Goal: Information Seeking & Learning: Compare options

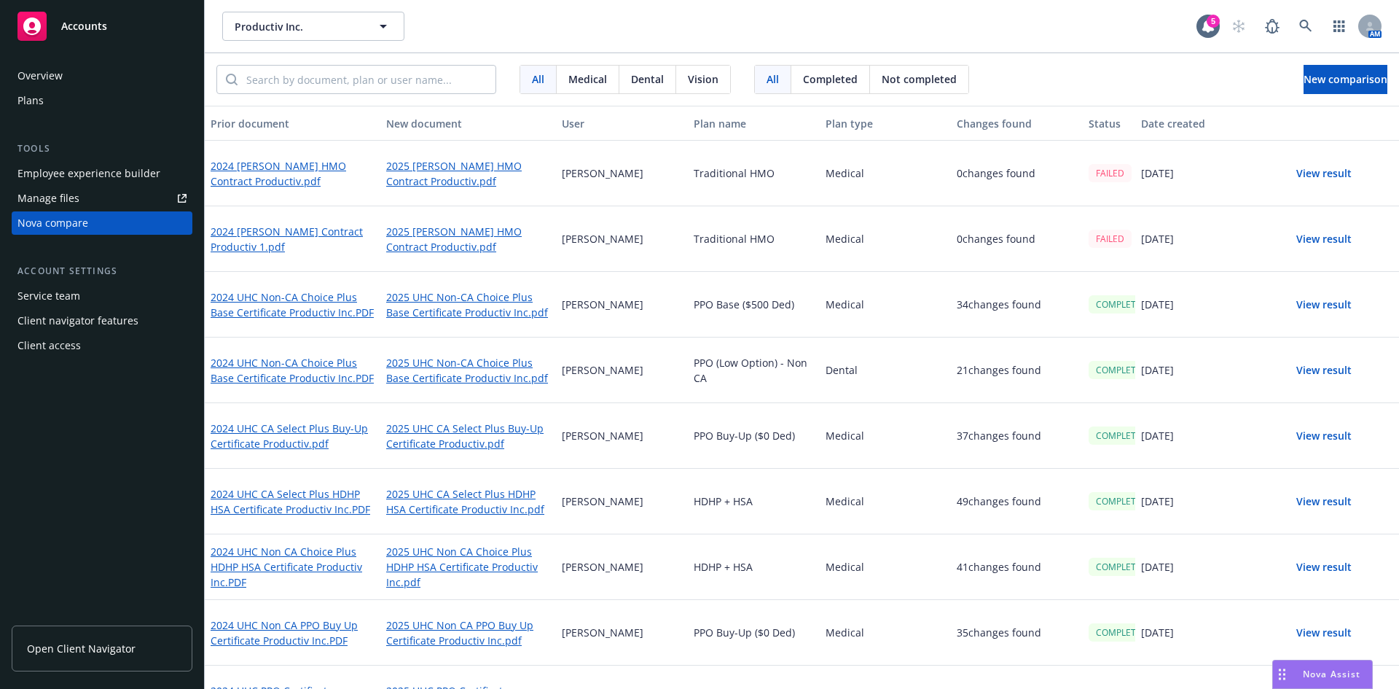
scroll to position [42, 0]
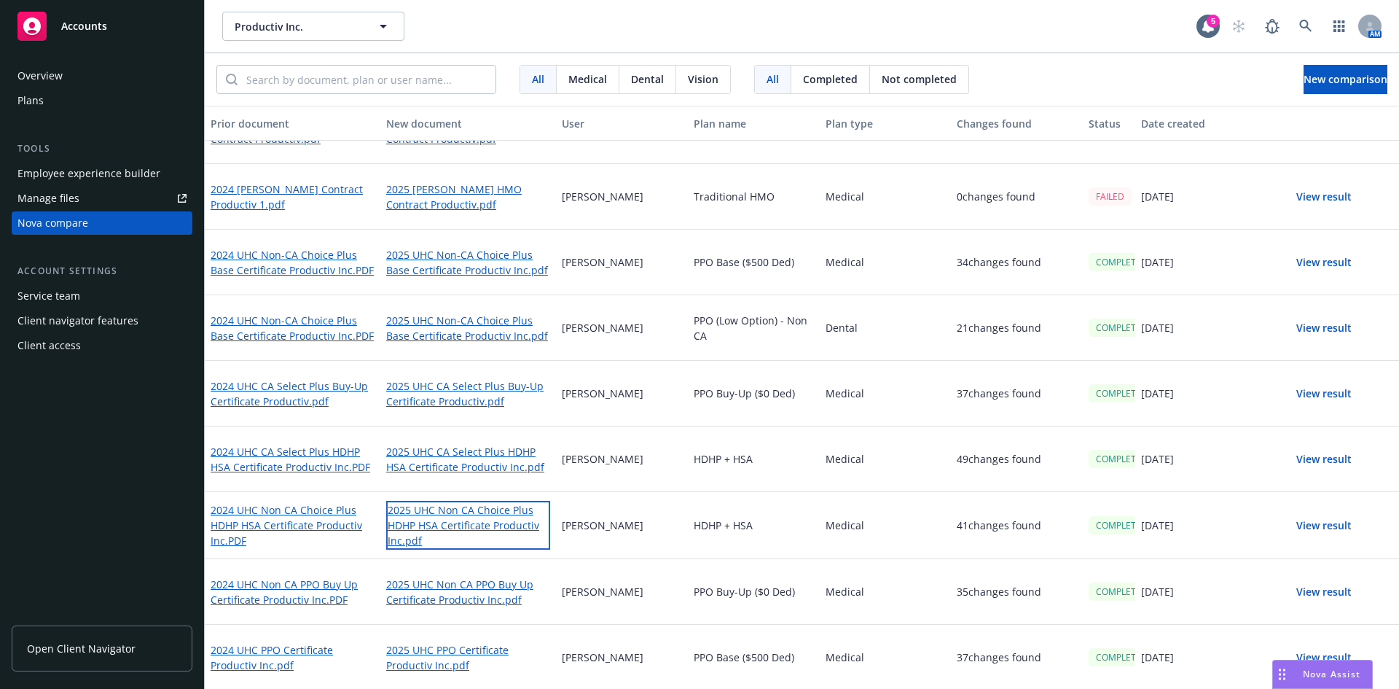
click at [440, 517] on link "2025 UHC Non CA Choice Plus HDHP HSA Certificate Productiv Inc.pdf" at bounding box center [468, 525] width 164 height 49
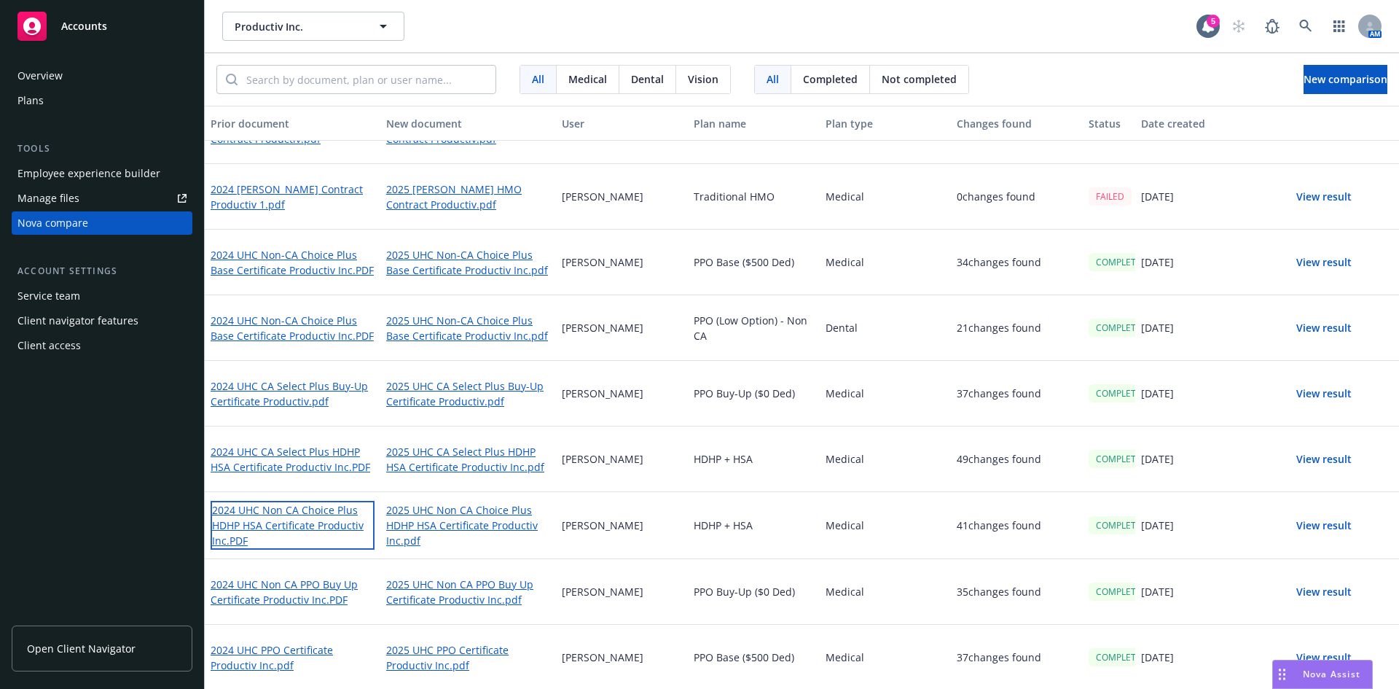
click at [314, 514] on link "2024 UHC Non CA Choice Plus HDHP HSA Certificate Productiv Inc.PDF" at bounding box center [293, 525] width 164 height 49
